Goal: Complete application form

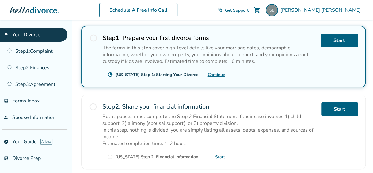
scroll to position [120, 0]
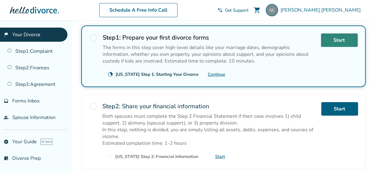
click at [327, 40] on link "Start" at bounding box center [339, 39] width 37 height 13
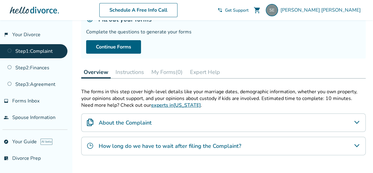
scroll to position [48, 0]
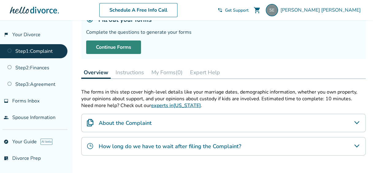
click at [118, 47] on link "Continue Forms" at bounding box center [113, 46] width 55 height 13
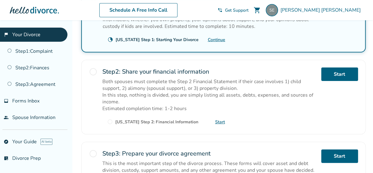
scroll to position [155, 0]
click at [109, 119] on span "radio_button_unchecked" at bounding box center [110, 122] width 6 height 6
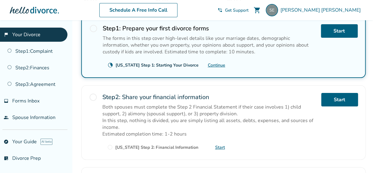
scroll to position [130, 0]
